Goal: Task Accomplishment & Management: Use online tool/utility

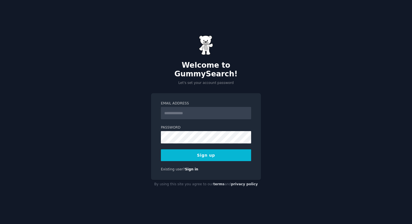
click at [172, 101] on label "Email Address" at bounding box center [206, 103] width 90 height 5
click at [172, 107] on input "Email Address" at bounding box center [206, 113] width 90 height 12
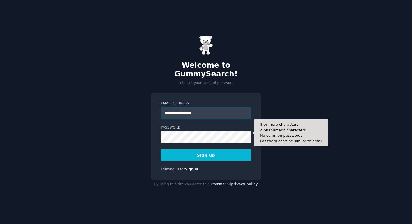
type input "**********"
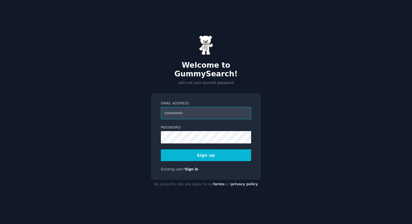
click at [201, 108] on input "Email Address" at bounding box center [206, 113] width 90 height 12
type input "**********"
click at [205, 152] on button "Sign up" at bounding box center [206, 155] width 90 height 12
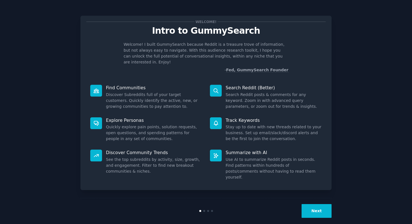
click at [315, 208] on button "Next" at bounding box center [317, 211] width 30 height 14
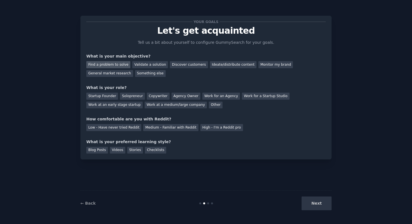
click at [104, 65] on div "Find a problem to solve" at bounding box center [108, 64] width 44 height 7
click at [107, 97] on div "Startup Founder" at bounding box center [102, 95] width 32 height 7
click at [203, 129] on div "High - I'm a Reddit pro" at bounding box center [221, 127] width 43 height 7
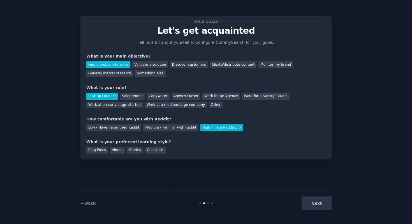
click at [321, 205] on div "Next" at bounding box center [290, 203] width 84 height 14
click at [102, 151] on div "Blog Posts" at bounding box center [97, 150] width 22 height 7
click at [324, 200] on button "Next" at bounding box center [317, 203] width 30 height 14
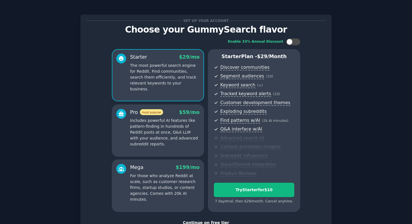
scroll to position [22, 0]
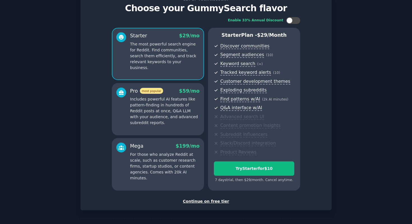
click at [206, 199] on div "Continue on free tier" at bounding box center [205, 201] width 239 height 6
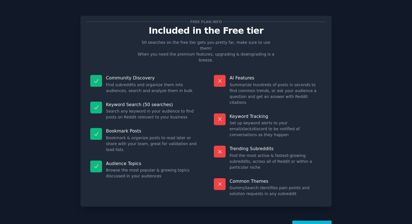
click at [322, 220] on button "Let's Go!" at bounding box center [311, 227] width 39 height 14
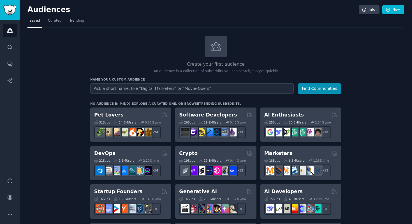
click at [184, 90] on input "text" at bounding box center [191, 88] width 203 height 10
type input "Smart Ring Owners"
click at [314, 92] on button "Find Communities" at bounding box center [320, 88] width 44 height 10
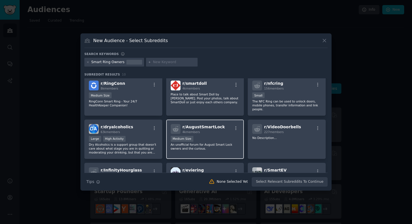
scroll to position [2, 0]
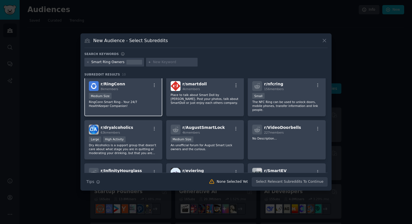
click at [151, 106] on p "RingConn Smart Ring - Your 24/7 HealthKeeper Companion!" at bounding box center [123, 104] width 69 height 8
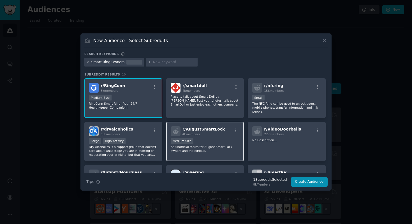
scroll to position [7, 0]
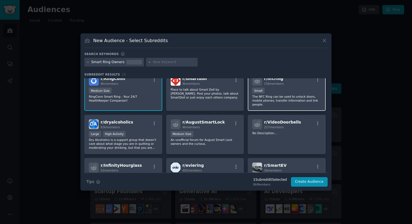
click at [304, 104] on p "The NFC Ring can be used to unlock doors, mobile phones, transfer information a…" at bounding box center [286, 100] width 69 height 12
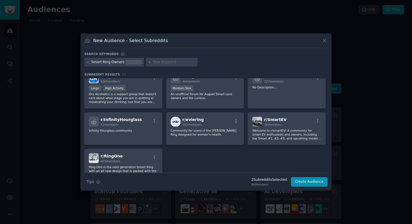
scroll to position [75, 0]
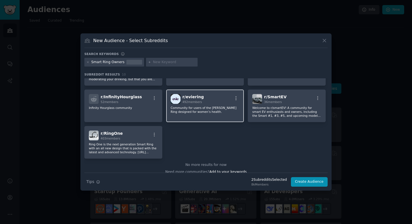
click at [195, 113] on p "Community for users of the [PERSON_NAME] Ring designed for women’s health." at bounding box center [205, 110] width 69 height 8
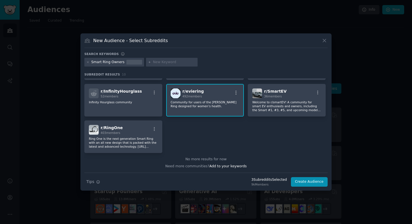
scroll to position [69, 0]
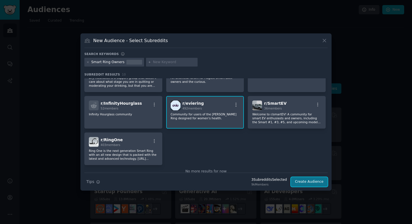
click at [299, 180] on button "Create Audience" at bounding box center [309, 182] width 37 height 10
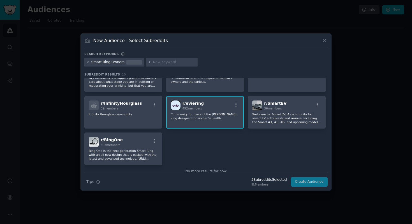
scroll to position [0, 0]
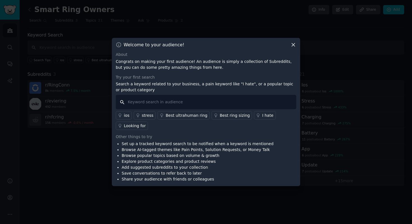
click at [181, 99] on input "text" at bounding box center [206, 102] width 181 height 14
type input "sleep tracking"
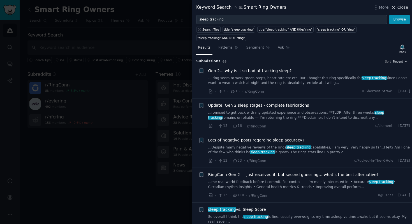
click at [401, 7] on span "Close" at bounding box center [402, 7] width 11 height 6
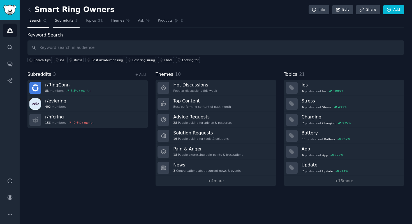
click at [65, 21] on span "Subreddits" at bounding box center [64, 20] width 18 height 5
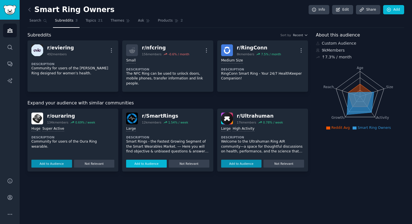
click at [156, 159] on button "Add to Audience" at bounding box center [146, 163] width 41 height 8
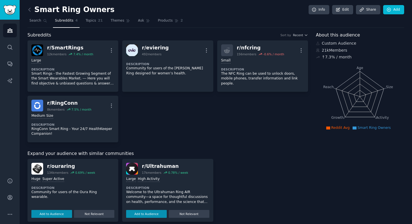
click at [152, 157] on div "Expand your audience with similar communities r/ ouraring 134k members 0.69 % /…" at bounding box center [167, 186] width 281 height 72
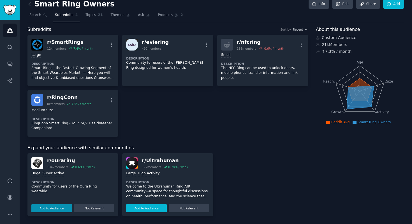
click at [154, 207] on button "Add to Audience" at bounding box center [146, 208] width 41 height 8
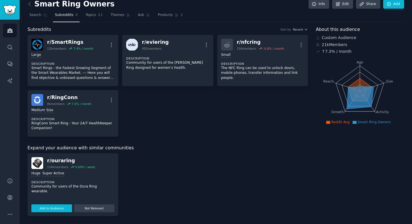
click at [39, 208] on button "Add to Audience" at bounding box center [51, 208] width 41 height 8
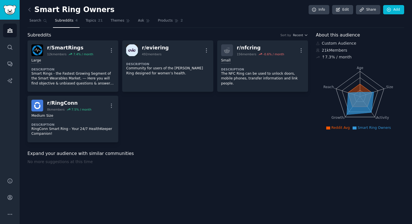
scroll to position [0, 0]
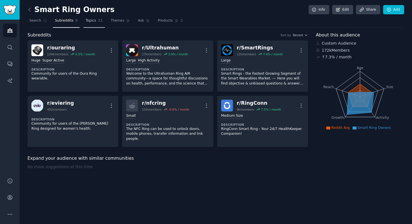
click at [91, 20] on span "Topics" at bounding box center [90, 20] width 10 height 5
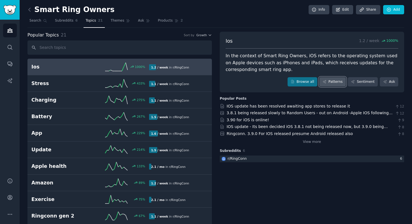
click at [332, 82] on link "Patterns" at bounding box center [332, 82] width 26 height 10
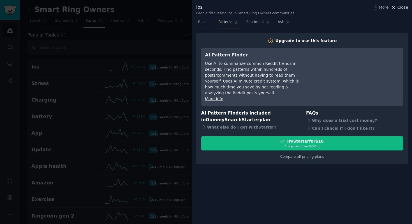
click at [399, 7] on span "Close" at bounding box center [402, 7] width 11 height 6
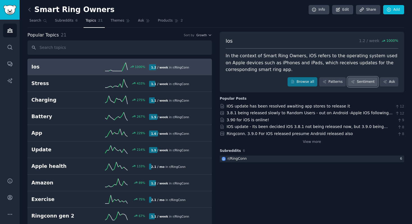
click at [367, 84] on link "Sentiment" at bounding box center [363, 82] width 30 height 10
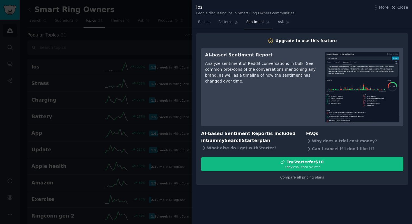
click at [165, 149] on div at bounding box center [206, 112] width 412 height 224
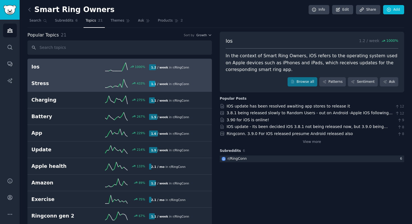
click at [39, 87] on link "Stress 433 % 1.1 / week in r/ RingConn" at bounding box center [119, 83] width 184 height 17
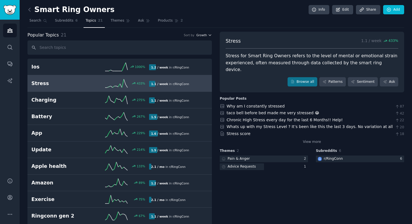
click at [204, 34] on span "Growth" at bounding box center [201, 35] width 11 height 4
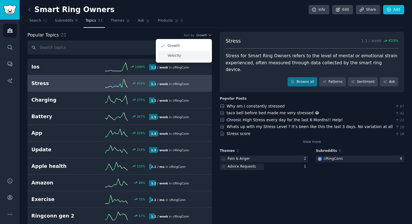
click at [180, 56] on p "Velocity" at bounding box center [174, 55] width 13 height 5
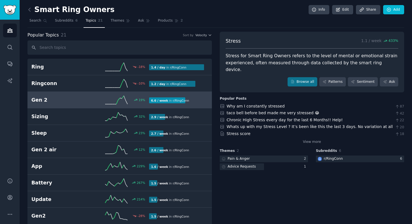
click at [42, 101] on h2 "Gen 2" at bounding box center [60, 99] width 59 height 7
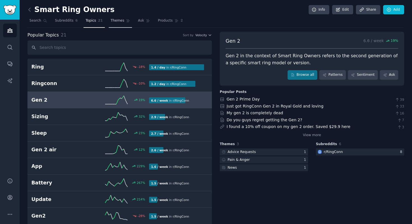
click at [121, 21] on span "Themes" at bounding box center [118, 20] width 14 height 5
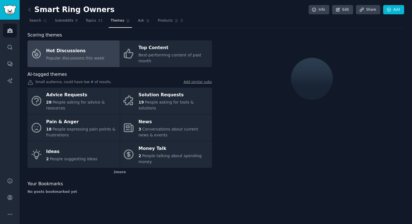
click at [71, 52] on div "Hot Discussions" at bounding box center [75, 50] width 58 height 9
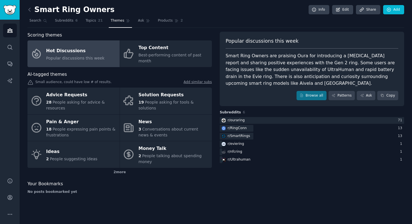
click at [59, 28] on div "Smart Ring Owners Info Edit Share Add Search Subreddits 6 Topics 21 Themes Ask …" at bounding box center [215, 103] width 377 height 190
click at [64, 25] on link "Subreddits 6" at bounding box center [66, 21] width 27 height 11
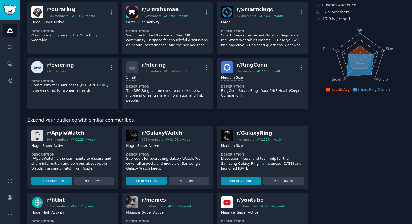
scroll to position [41, 0]
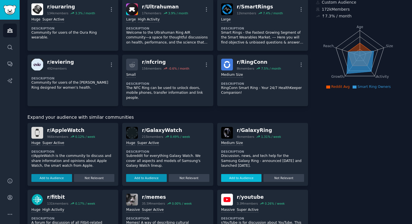
click at [248, 174] on button "Add to Audience" at bounding box center [241, 178] width 41 height 8
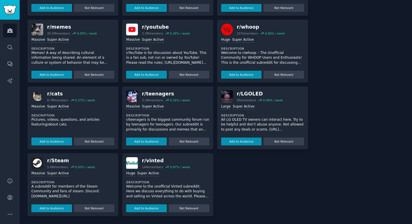
scroll to position [0, 0]
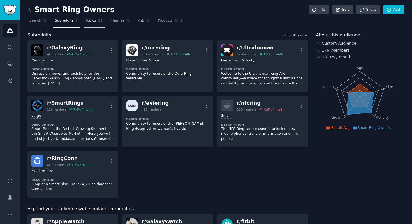
click at [97, 19] on link "Topics 21" at bounding box center [94, 21] width 21 height 11
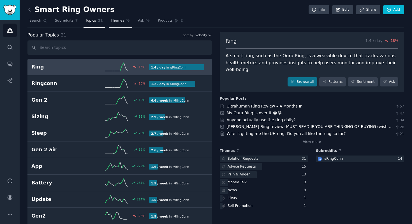
click at [115, 16] on link "Themes" at bounding box center [121, 21] width 24 height 11
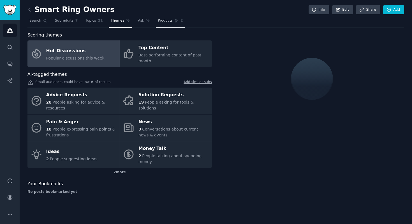
click at [165, 20] on span "Products" at bounding box center [165, 20] width 15 height 5
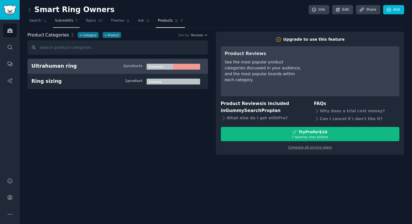
click at [66, 21] on span "Subreddits" at bounding box center [64, 20] width 18 height 5
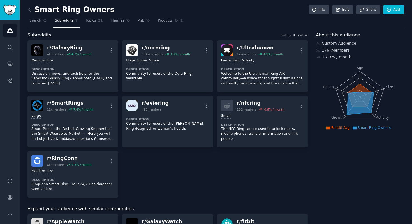
click at [94, 24] on link "Topics 21" at bounding box center [94, 21] width 21 height 11
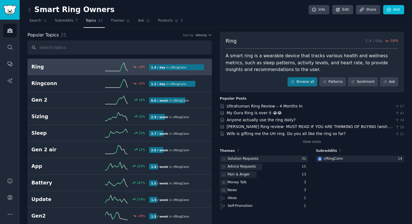
click at [211, 33] on div "Popular Topics 21 Sort by Velocity [MEDICAL_DATA] % 1.4 / day in r/ RingConn Ri…" at bounding box center [215, 219] width 377 height 374
click at [209, 36] on icon "button" at bounding box center [210, 35] width 4 height 4
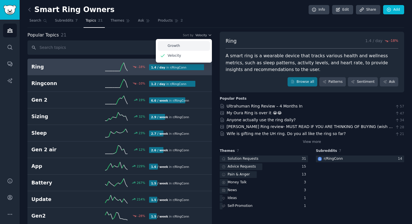
click at [189, 42] on div "Growth" at bounding box center [184, 46] width 52 height 10
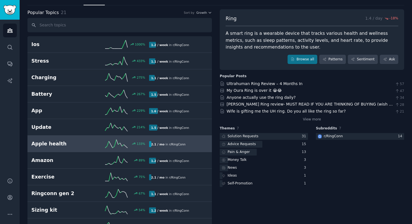
scroll to position [30, 0]
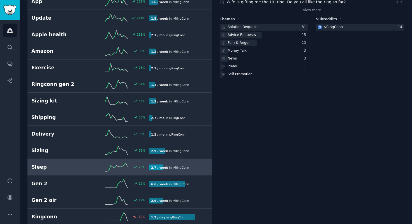
click at [78, 165] on h2 "Sleep" at bounding box center [60, 166] width 59 height 7
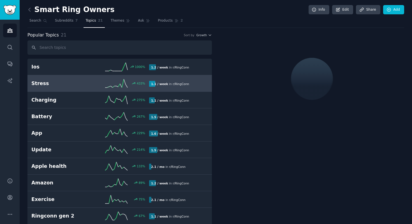
click at [45, 79] on div "Stress 433 % 1.1 / week in r/ RingConn" at bounding box center [119, 83] width 177 height 8
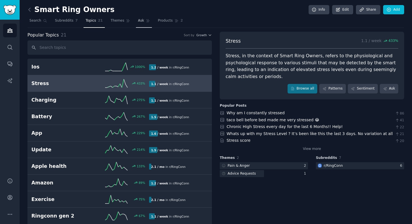
click at [142, 21] on link "Ask" at bounding box center [144, 21] width 16 height 11
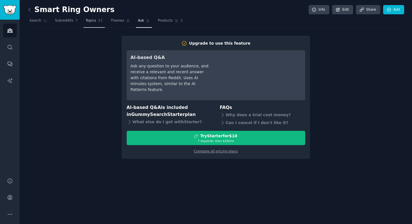
click at [93, 27] on link "Topics 21" at bounding box center [94, 21] width 21 height 11
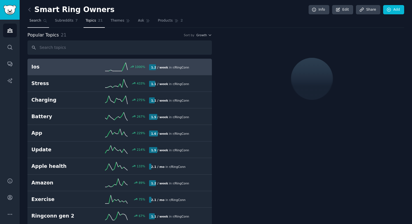
click at [38, 20] on span "Search" at bounding box center [35, 20] width 12 height 5
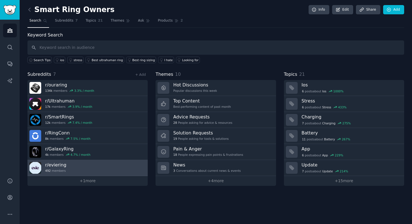
click at [85, 174] on link "r/ eviering 492 members" at bounding box center [87, 168] width 120 height 16
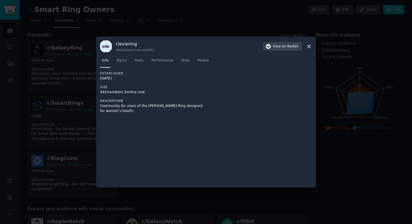
click at [73, 113] on div at bounding box center [206, 112] width 412 height 224
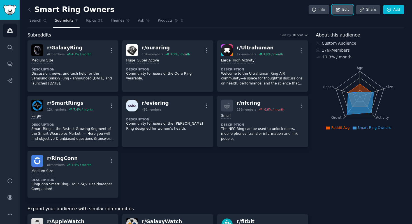
click at [342, 11] on link "Edit" at bounding box center [342, 10] width 21 height 10
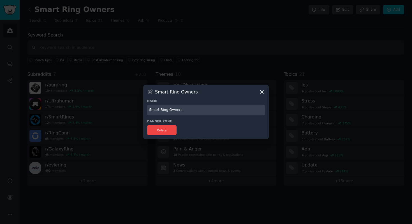
click at [259, 90] on icon at bounding box center [262, 92] width 6 height 6
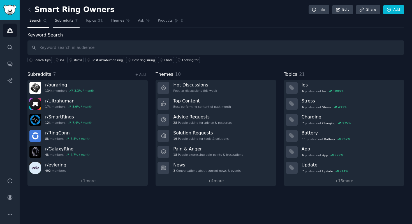
click at [67, 18] on span "Subreddits" at bounding box center [64, 20] width 18 height 5
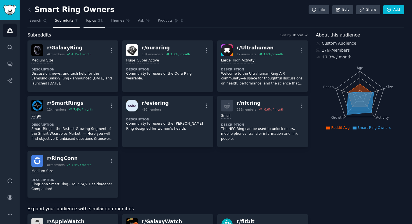
click at [91, 24] on link "Topics 21" at bounding box center [94, 21] width 21 height 11
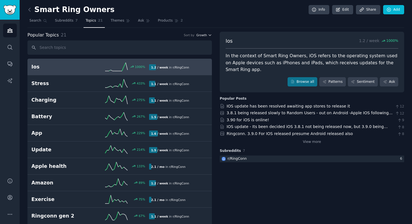
click at [210, 36] on icon "button" at bounding box center [210, 35] width 4 height 4
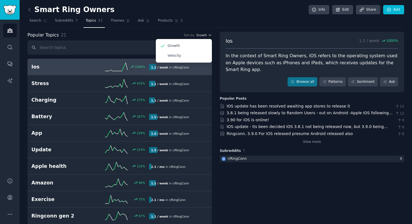
click at [210, 36] on icon "button" at bounding box center [210, 35] width 4 height 4
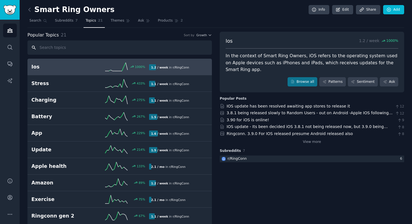
click at [45, 45] on input "text" at bounding box center [119, 47] width 184 height 14
click at [95, 43] on input "text" at bounding box center [119, 47] width 184 height 14
click at [106, 36] on div "Popular Topics 21 Sort by Growth" at bounding box center [119, 35] width 184 height 7
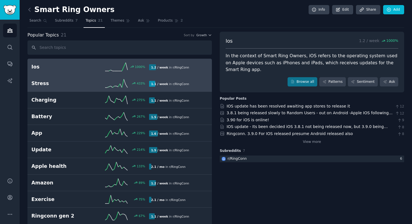
scroll to position [11, 0]
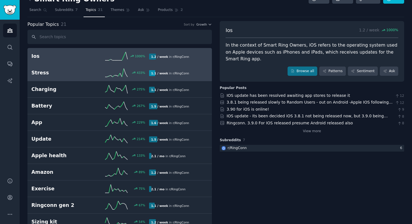
click at [105, 77] on link "Stress 433 % 1.1 / week in r/ RingConn" at bounding box center [119, 72] width 184 height 17
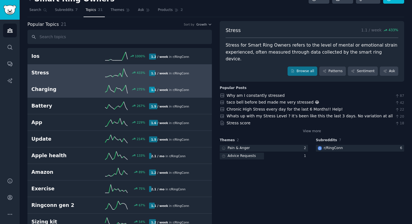
click at [100, 93] on link "Charging 275 % 1.1 / week in r/ RingConn" at bounding box center [119, 89] width 184 height 17
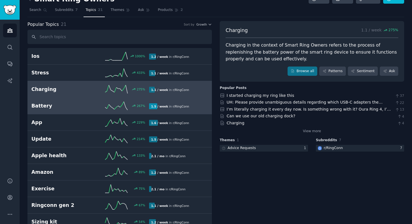
click at [98, 100] on link "Battery 267 % 1.5 / week in r/ RingConn" at bounding box center [119, 106] width 184 height 17
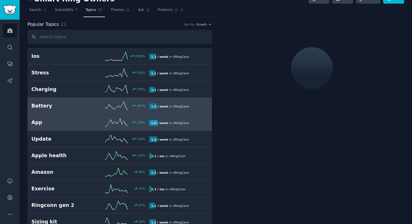
click at [93, 125] on div "229 %" at bounding box center [119, 122] width 59 height 8
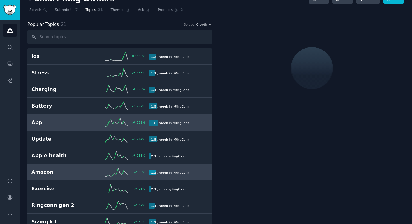
click at [88, 164] on link "Amazon 89 % 1.2 / week in r/ RingConn" at bounding box center [119, 172] width 184 height 17
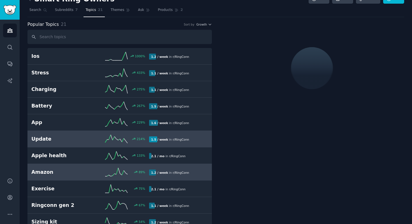
click at [84, 140] on h2 "Update" at bounding box center [60, 138] width 59 height 7
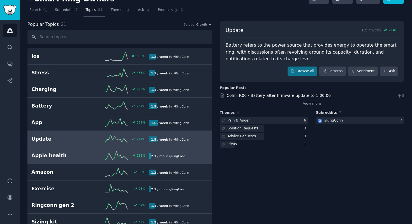
click at [84, 148] on link "Apple health 133 % 2.1 / mo in r/ RingConn" at bounding box center [119, 155] width 184 height 17
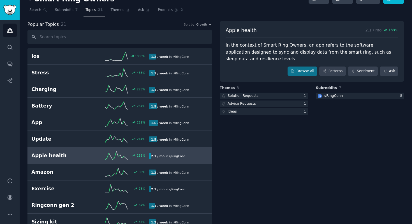
click at [84, 153] on h2 "Apple health" at bounding box center [60, 155] width 59 height 7
